Goal: Submit feedback/report problem: Provide input to the site owners about the experience or issues

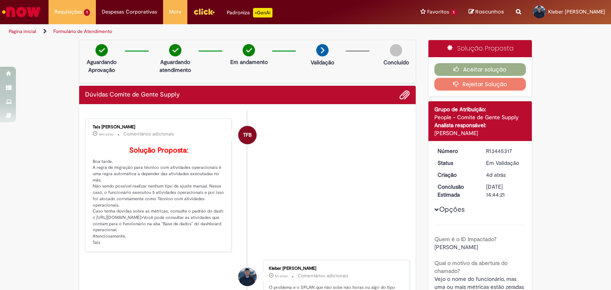
scroll to position [80, 0]
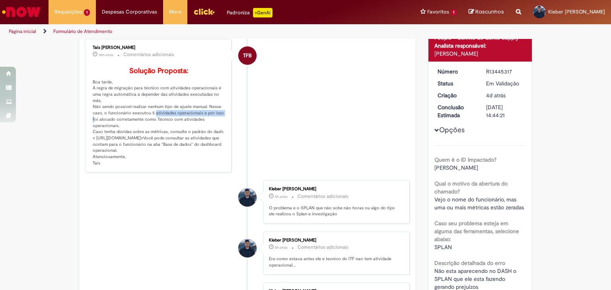
drag, startPoint x: 147, startPoint y: 126, endPoint x: 216, endPoint y: 124, distance: 69.2
click at [216, 124] on p "Solução Proposta: Boa tarde, A regra de migração para técnico com atividades op…" at bounding box center [159, 116] width 132 height 99
click at [178, 128] on p "Solução Proposta: Boa tarde, A regra de migração para técnico com atividades op…" at bounding box center [159, 116] width 132 height 99
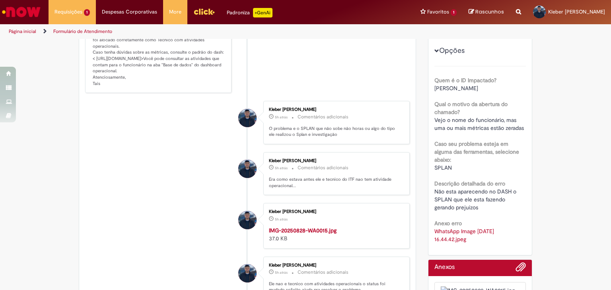
scroll to position [0, 0]
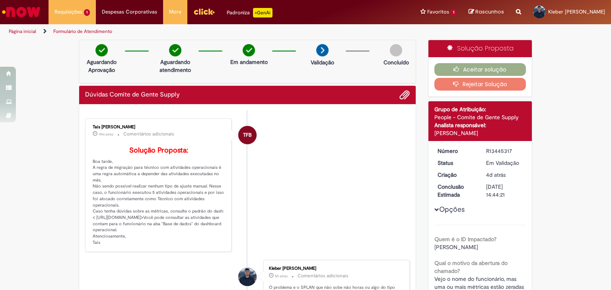
click at [469, 86] on button "Rejeitar Solução" at bounding box center [480, 84] width 92 height 13
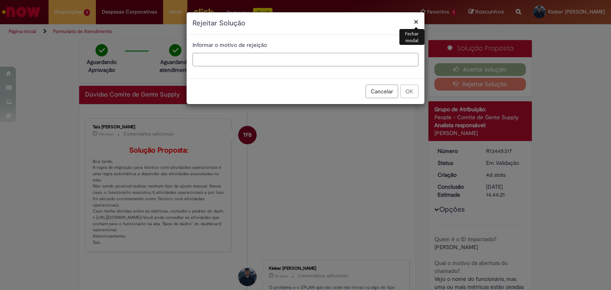
click at [283, 56] on input "text" at bounding box center [305, 60] width 226 height 14
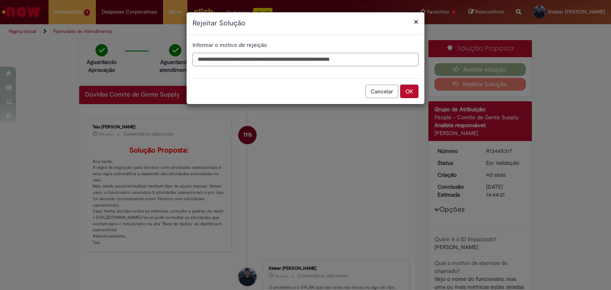
type input "**********"
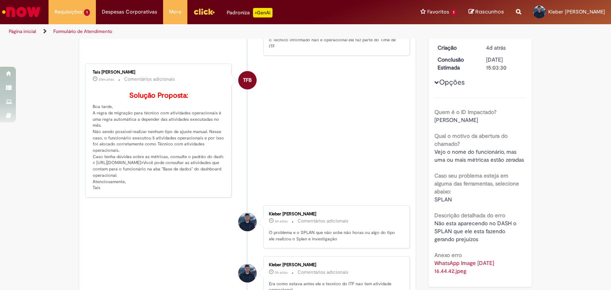
scroll to position [80, 0]
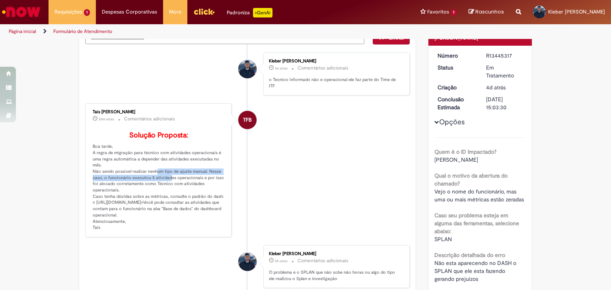
drag, startPoint x: 148, startPoint y: 179, endPoint x: 167, endPoint y: 186, distance: 20.5
click at [167, 186] on p "Solução Proposta: Boa tarde, A regra de migração para técnico com atividades op…" at bounding box center [159, 181] width 132 height 99
click at [173, 190] on p "Solução Proposta: Boa tarde, A regra de migração para técnico com atividades op…" at bounding box center [159, 181] width 132 height 99
click at [191, 187] on p "Solução Proposta: Boa tarde, A regra de migração para técnico com atividades op…" at bounding box center [159, 181] width 132 height 99
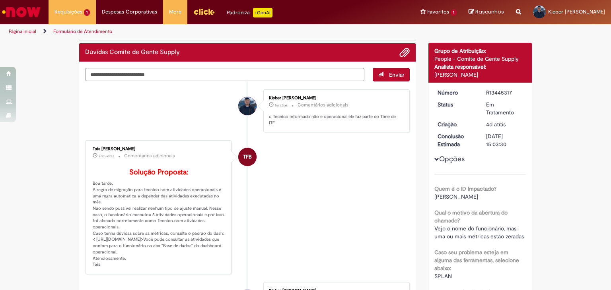
scroll to position [0, 0]
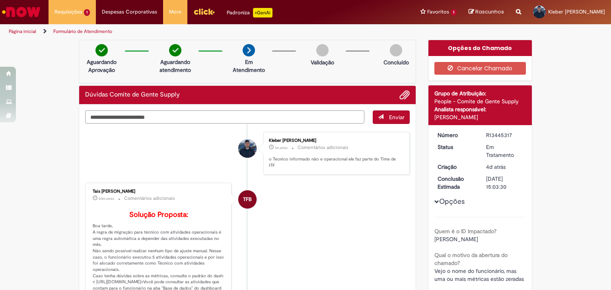
click at [239, 119] on textarea "Digite sua mensagem aqui..." at bounding box center [224, 118] width 279 height 14
click at [179, 123] on textarea "Digite sua mensagem aqui..." at bounding box center [224, 118] width 279 height 14
type textarea "*"
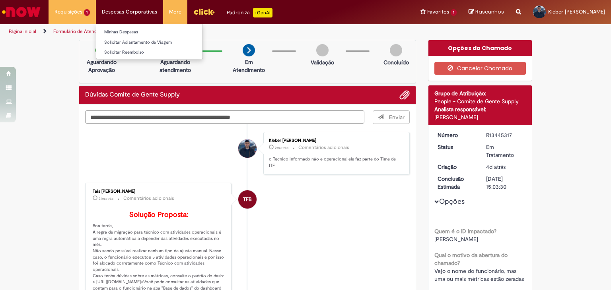
type textarea "**********"
